Goal: Transaction & Acquisition: Purchase product/service

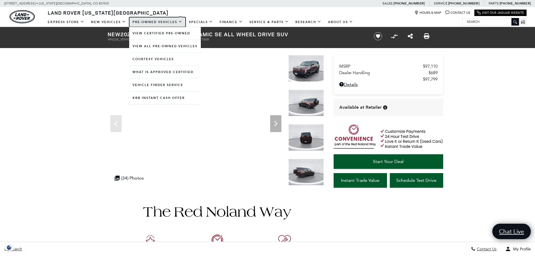
click at [165, 21] on link "Pre-Owned Vehicles" at bounding box center [157, 22] width 56 height 10
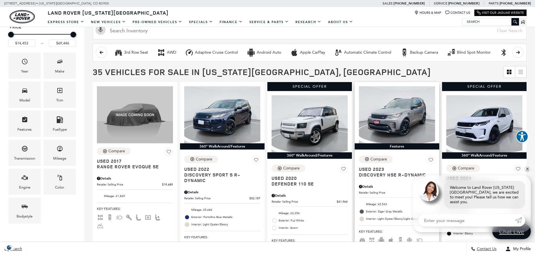
scroll to position [112, 0]
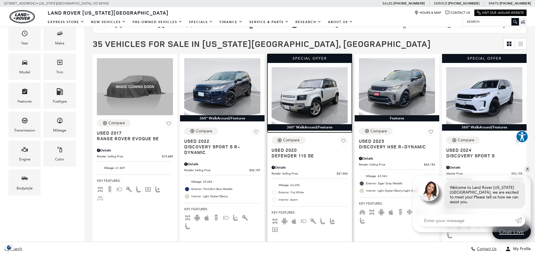
click at [306, 124] on img at bounding box center [309, 95] width 76 height 57
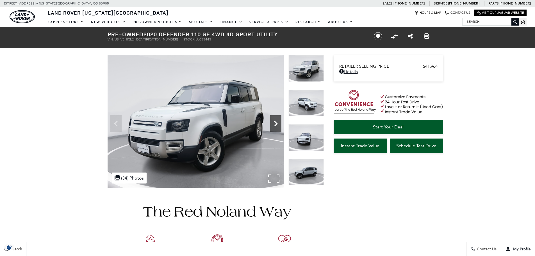
click at [278, 124] on icon "Next" at bounding box center [275, 123] width 11 height 11
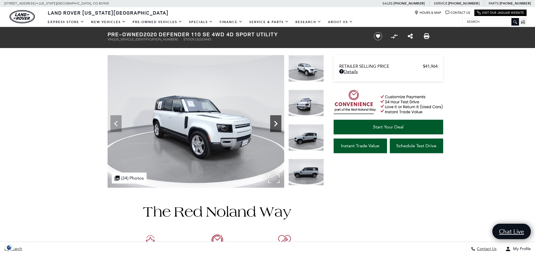
click at [278, 124] on icon "Next" at bounding box center [275, 123] width 11 height 11
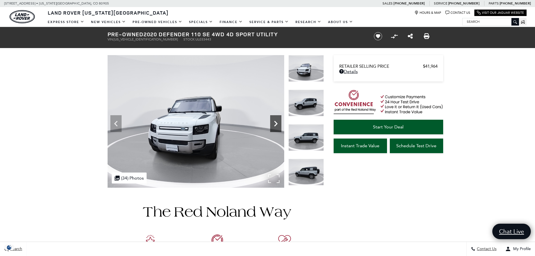
click at [278, 124] on icon "Next" at bounding box center [275, 123] width 11 height 11
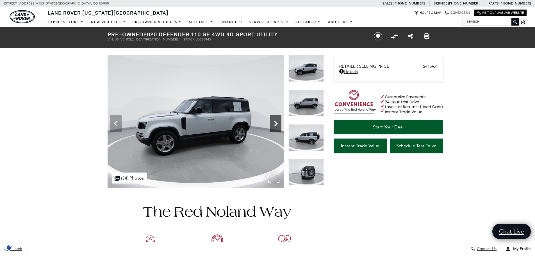
click at [274, 124] on icon "Next" at bounding box center [275, 123] width 11 height 11
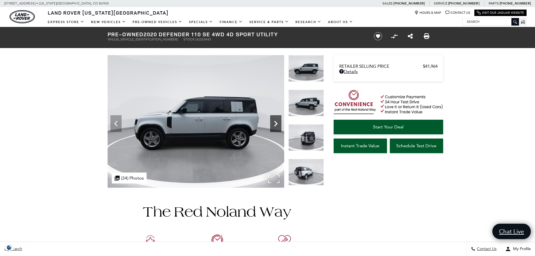
click at [275, 123] on icon "Next" at bounding box center [275, 123] width 11 height 11
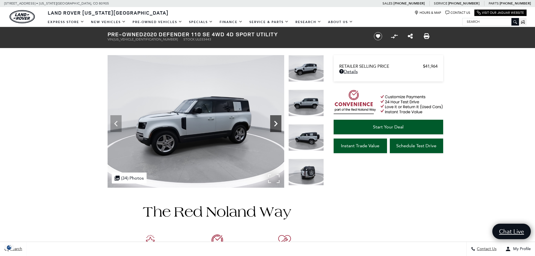
click at [275, 123] on icon "Next" at bounding box center [275, 123] width 11 height 11
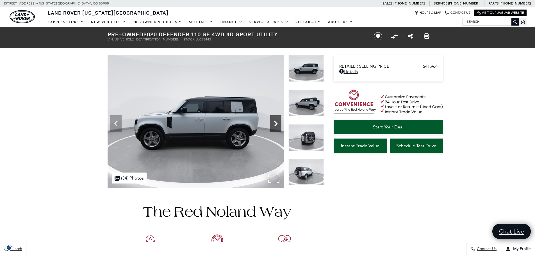
click at [275, 123] on icon "Next" at bounding box center [275, 123] width 11 height 11
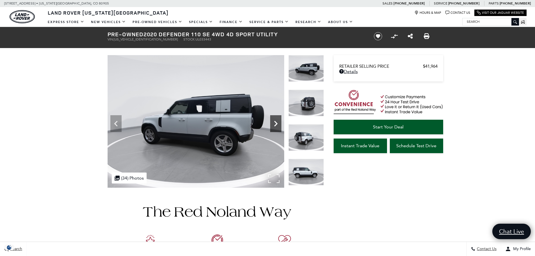
click at [275, 123] on icon "Next" at bounding box center [275, 123] width 11 height 11
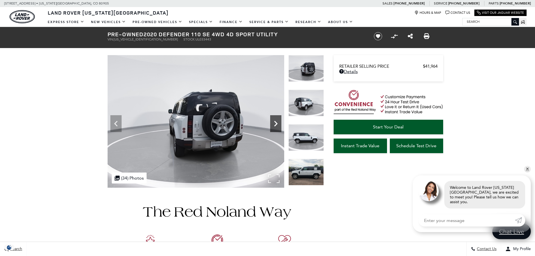
click at [275, 123] on icon "Next" at bounding box center [275, 123] width 11 height 11
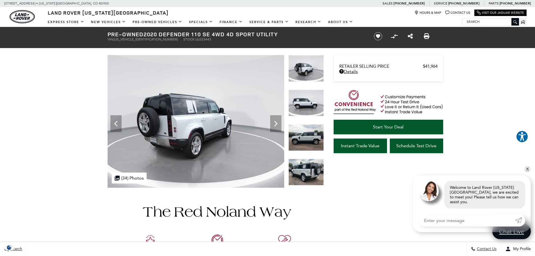
click at [314, 139] on img at bounding box center [305, 137] width 35 height 27
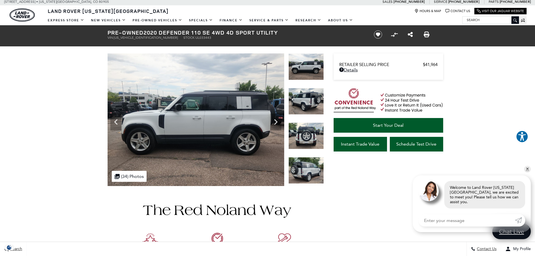
scroll to position [28, 0]
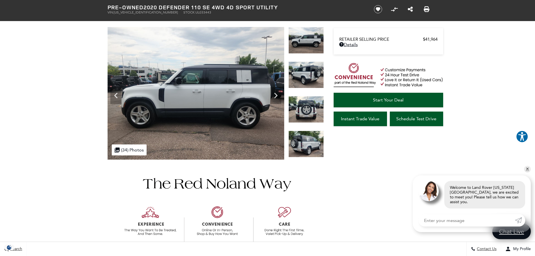
click at [309, 144] on img at bounding box center [305, 144] width 35 height 27
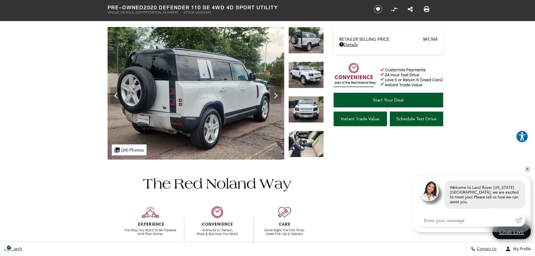
click at [314, 141] on img at bounding box center [305, 144] width 35 height 27
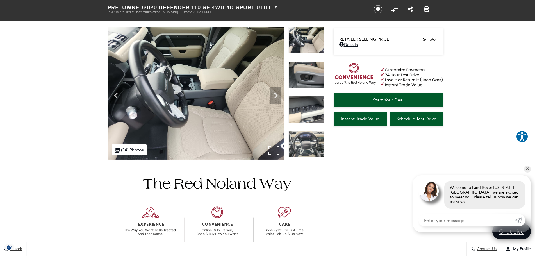
click at [197, 65] on img at bounding box center [196, 93] width 177 height 133
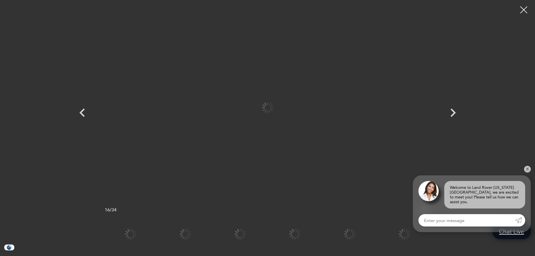
click at [197, 65] on div "360 WalkAround Powered By SpinCar" at bounding box center [216, 93] width 216 height 133
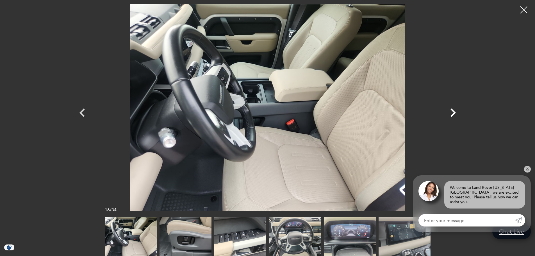
click at [454, 113] on icon "Next" at bounding box center [452, 112] width 5 height 8
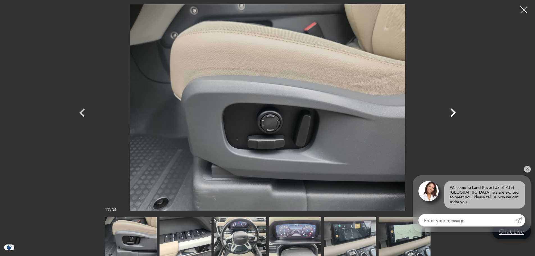
click at [453, 113] on icon "Next" at bounding box center [452, 112] width 5 height 8
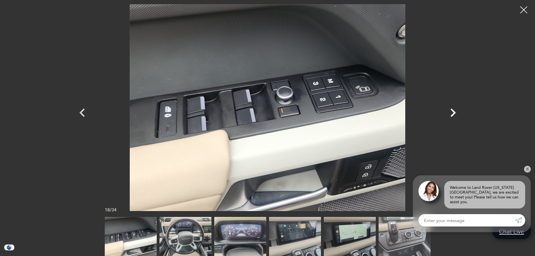
click at [453, 113] on icon "Next" at bounding box center [452, 112] width 17 height 17
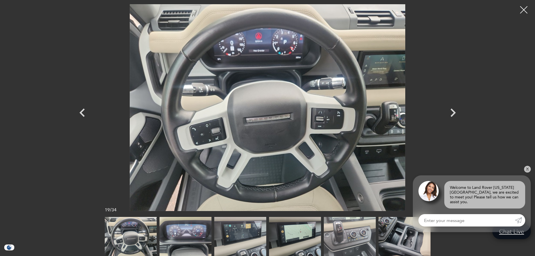
click at [522, 6] on div at bounding box center [523, 10] width 15 height 15
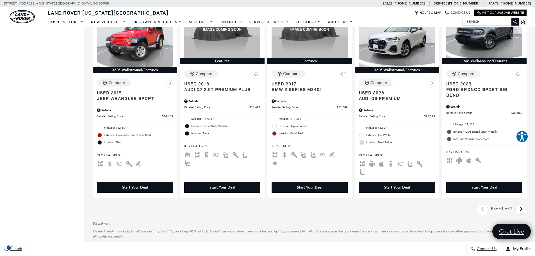
scroll to position [814, 0]
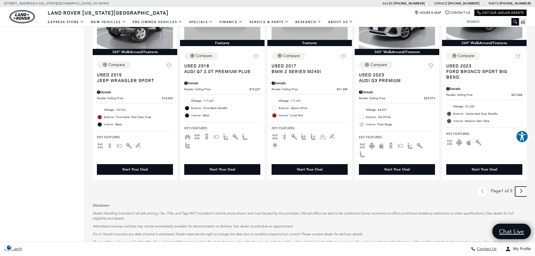
click at [527, 186] on link "Next - Page" at bounding box center [521, 191] width 12 height 10
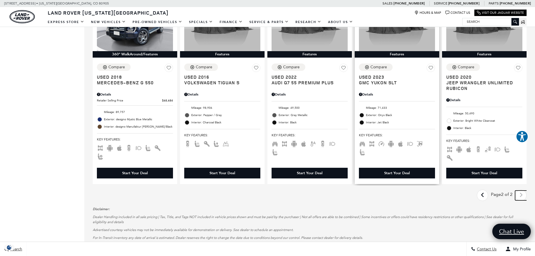
scroll to position [477, 0]
